Goal: Find specific page/section: Find specific page/section

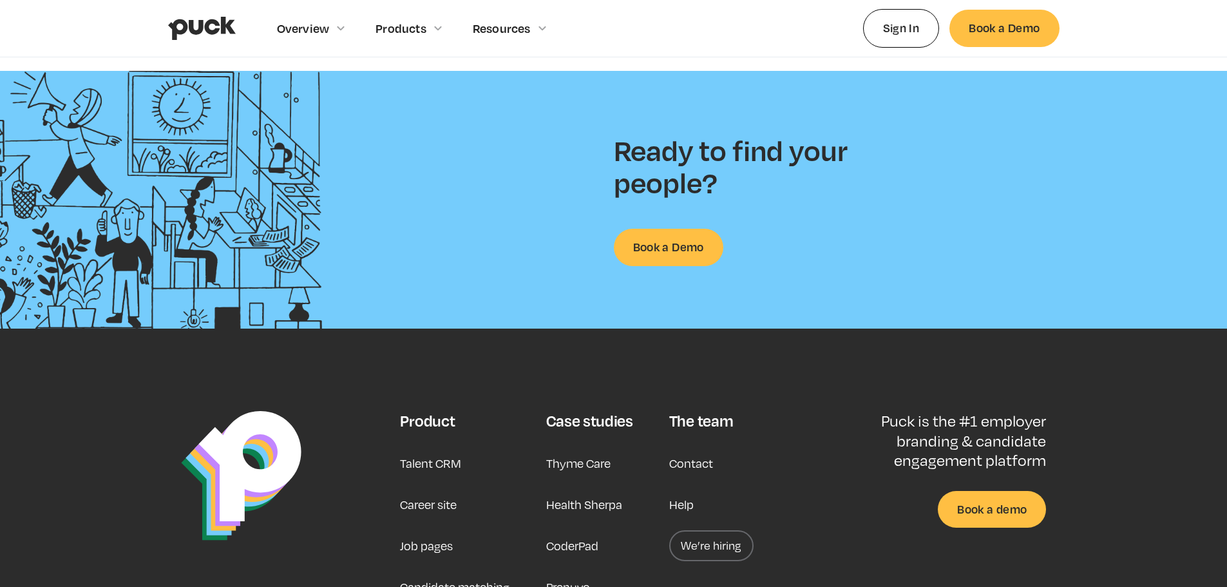
scroll to position [3389, 0]
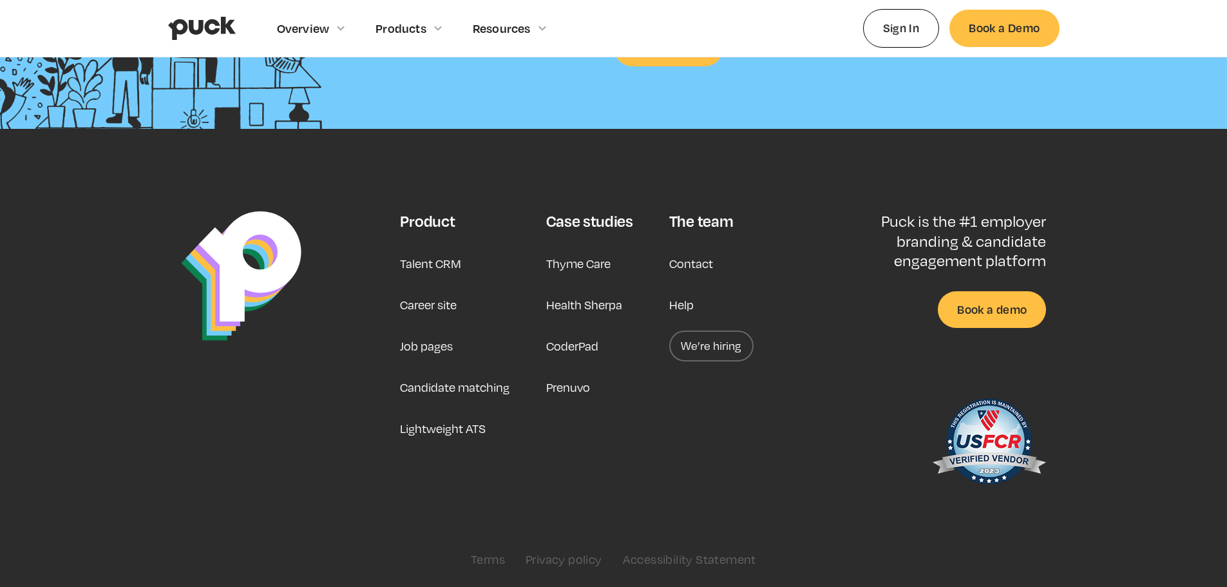
drag, startPoint x: 605, startPoint y: 202, endPoint x: 582, endPoint y: 484, distance: 283.1
click at [410, 310] on link "Career site" at bounding box center [428, 304] width 57 height 31
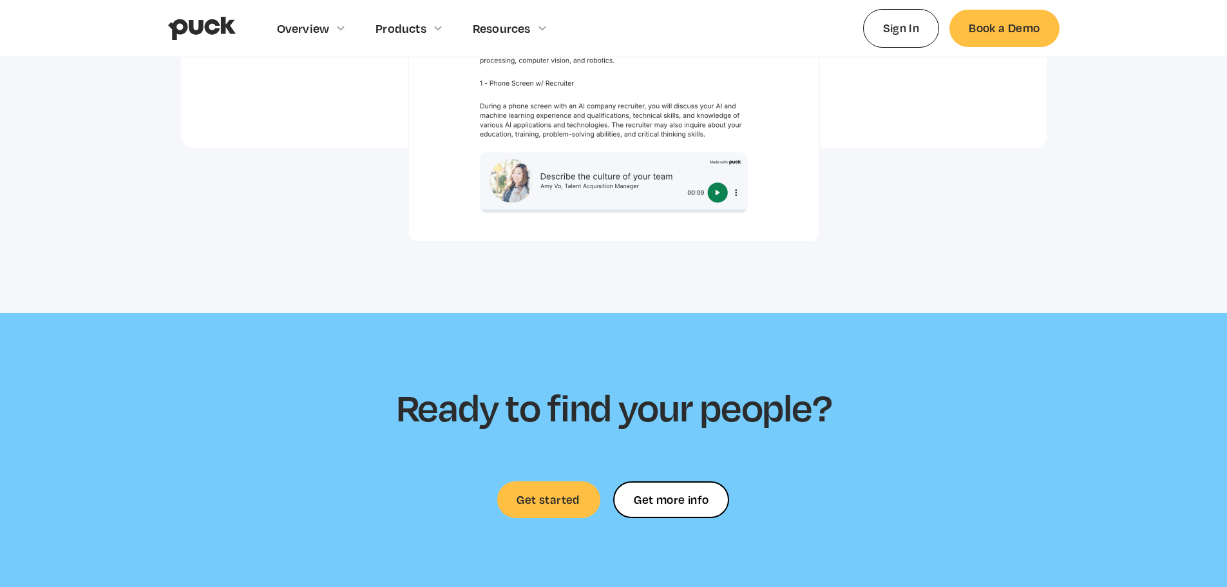
scroll to position [3425, 0]
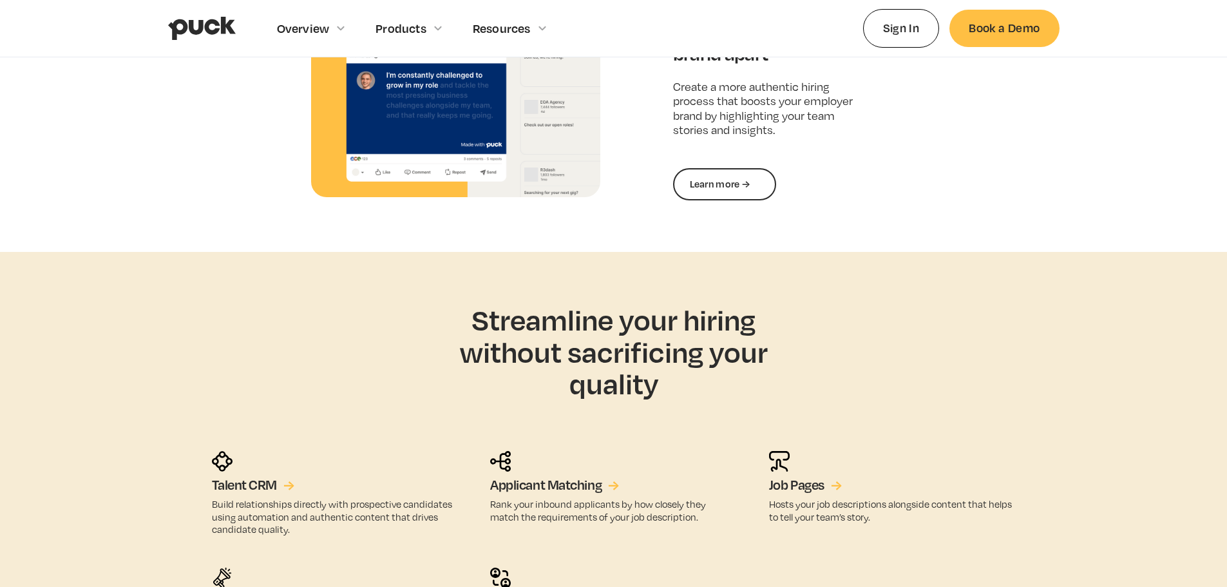
scroll to position [3389, 0]
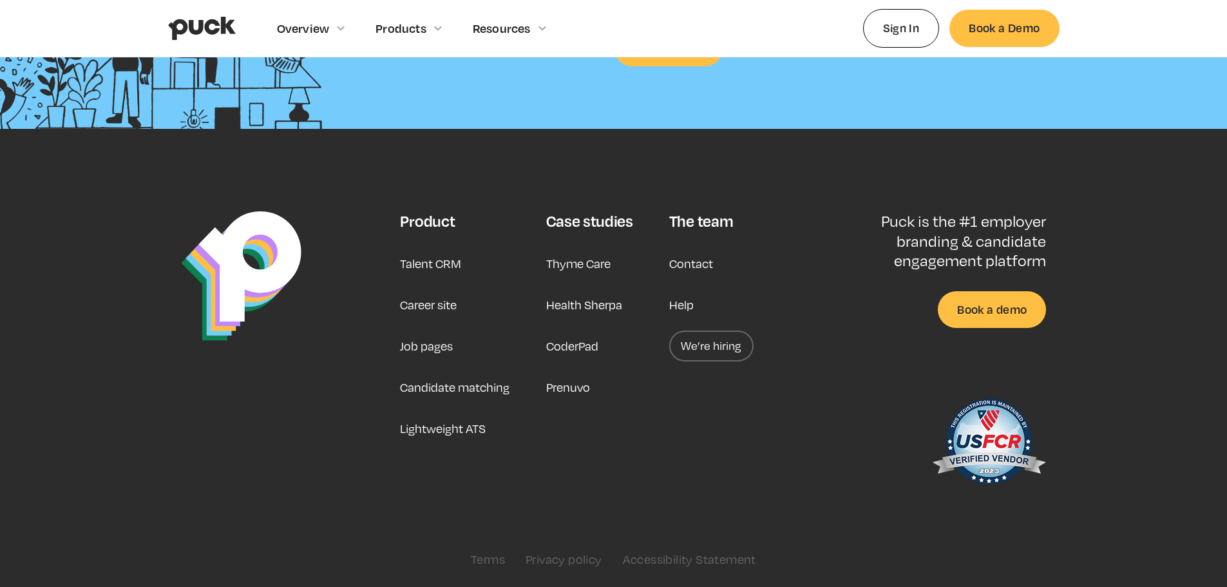
drag, startPoint x: 522, startPoint y: 267, endPoint x: 492, endPoint y: 497, distance: 232.0
click at [709, 342] on link "We’re hiring" at bounding box center [711, 345] width 84 height 31
